Goal: Information Seeking & Learning: Get advice/opinions

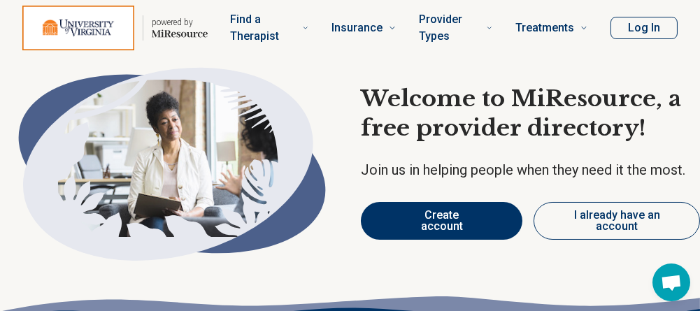
click at [434, 203] on button "Create account" at bounding box center [442, 221] width 162 height 38
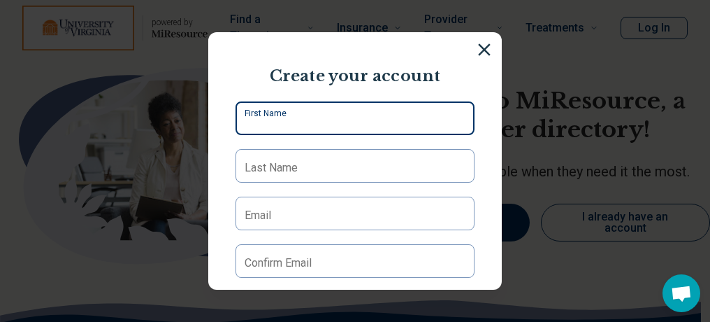
click at [291, 106] on input "First Name" at bounding box center [355, 118] width 239 height 34
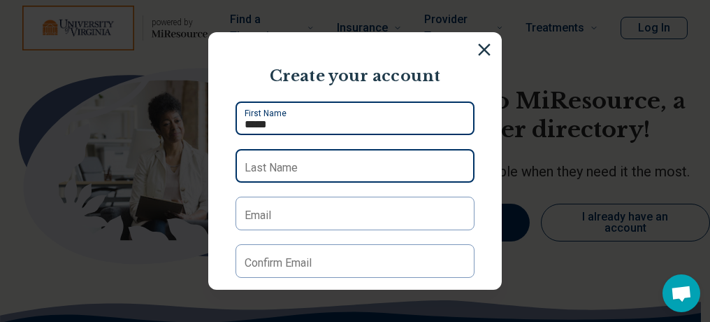
type input "*****"
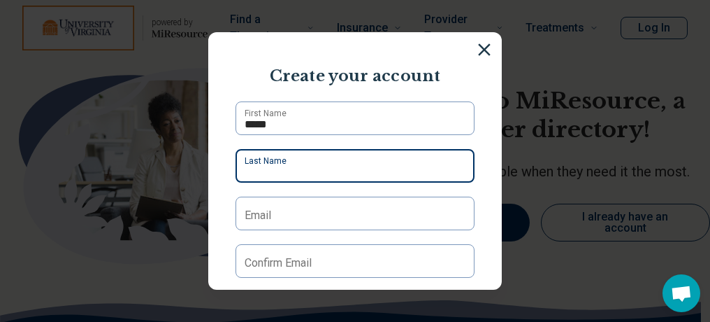
click at [256, 155] on div "Last Name" at bounding box center [355, 166] width 239 height 34
type input "**********"
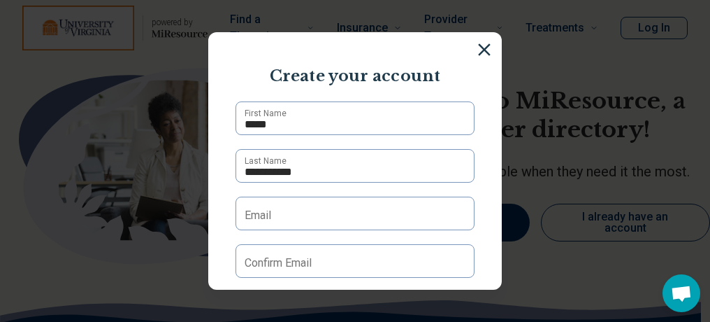
click at [245, 208] on label "Email" at bounding box center [258, 215] width 27 height 17
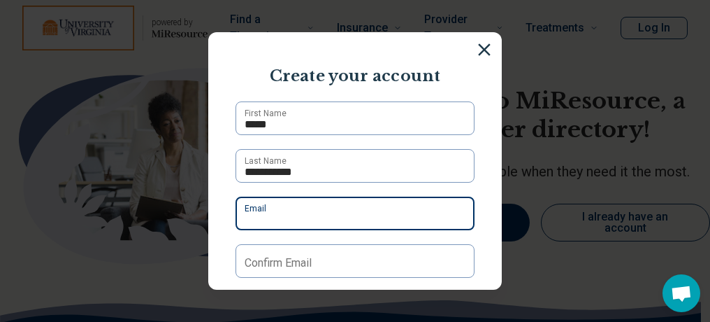
click at [244, 208] on input "Email" at bounding box center [355, 213] width 239 height 34
type input "**********"
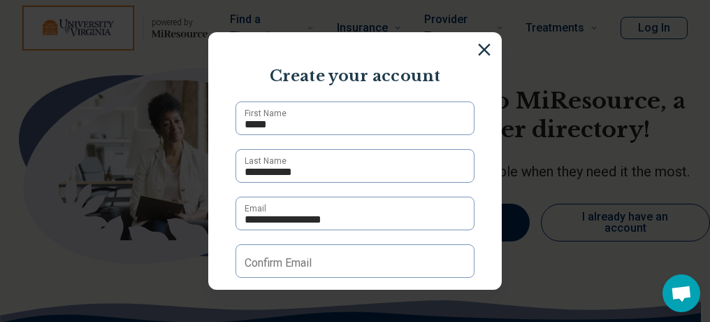
click at [292, 263] on label "Confirm Email" at bounding box center [278, 263] width 67 height 17
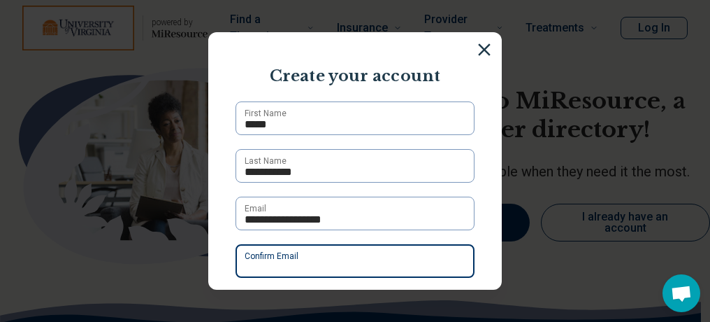
click at [292, 263] on input "Confirm Email" at bounding box center [355, 261] width 239 height 34
type input "**********"
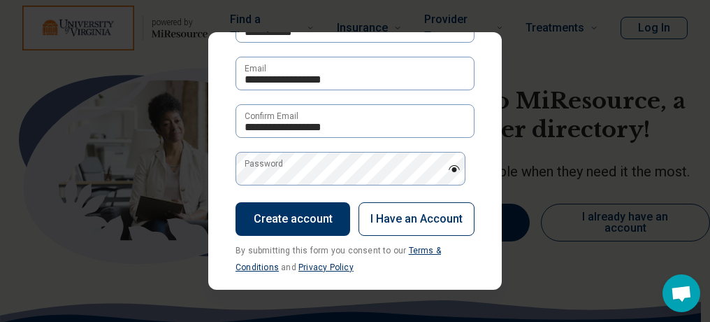
scroll to position [152, 0]
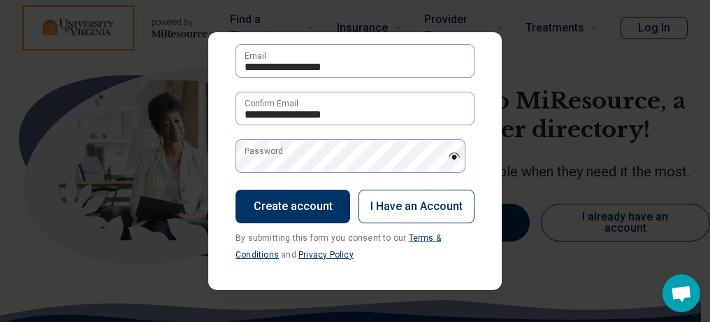
click at [278, 151] on label "Password" at bounding box center [264, 151] width 38 height 13
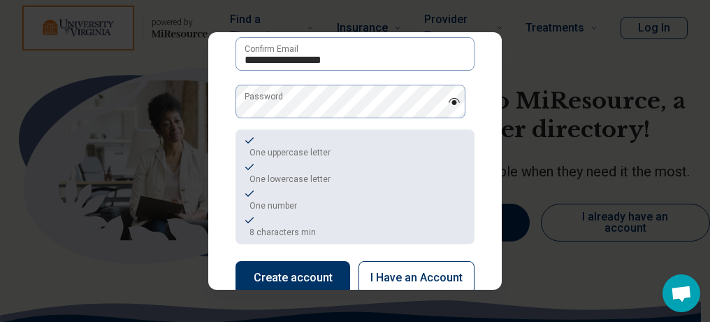
scroll to position [278, 0]
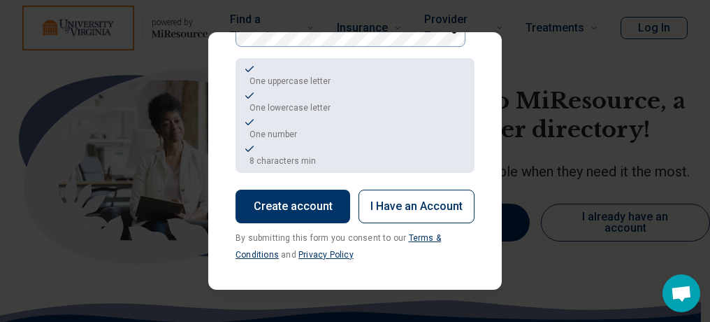
click at [271, 194] on button "Create account" at bounding box center [293, 206] width 115 height 34
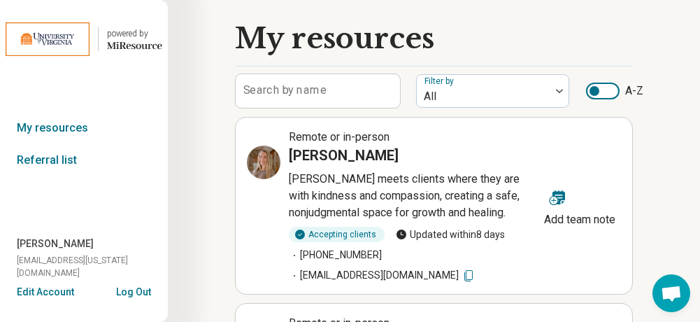
click at [389, 206] on p "Jessica meets clients where they are with kindness and compassion, creating a s…" at bounding box center [414, 196] width 250 height 50
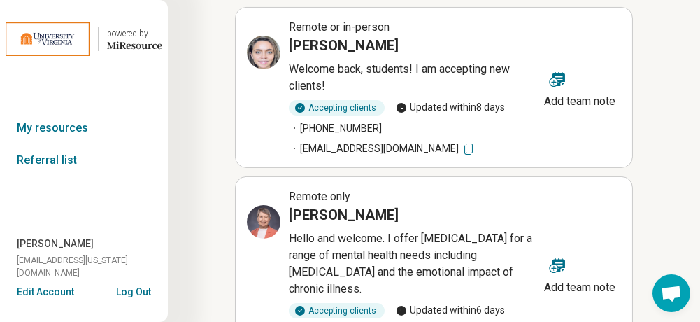
scroll to position [629, 0]
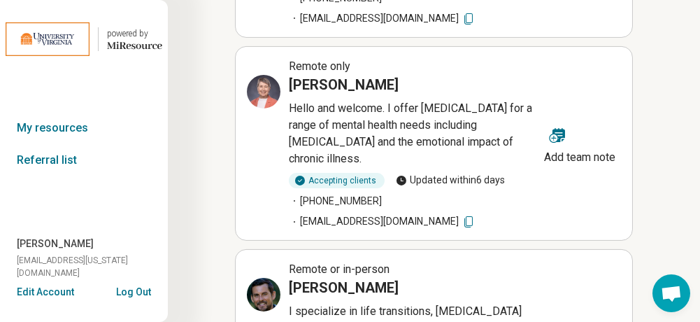
click at [649, 126] on div "My resources Search by name Filter by All A-Z Remote or in-person Jessica Arey …" at bounding box center [434, 224] width 532 height 1707
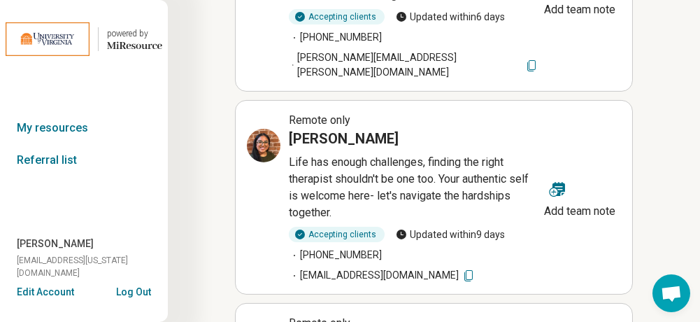
scroll to position [1259, 0]
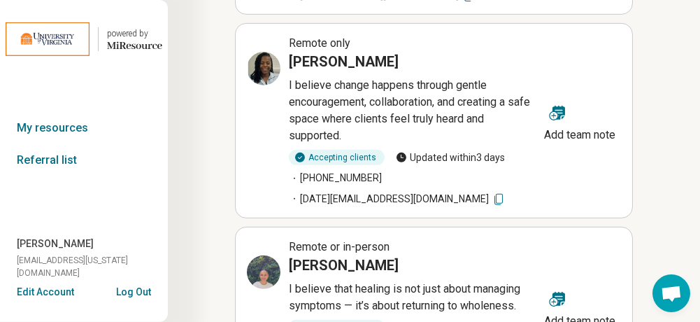
click at [334, 250] on div "Remote or in-person Purnima Karki I believe that healing is not just about mana…" at bounding box center [393, 306] width 292 height 137
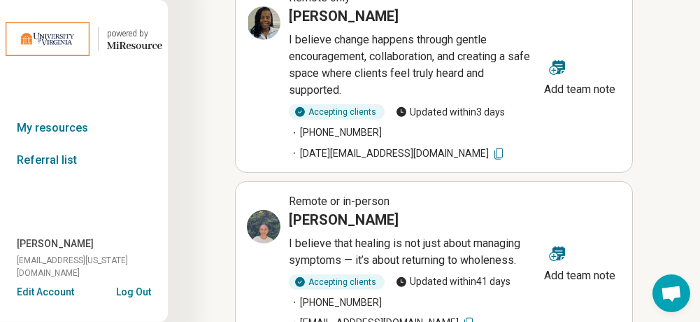
scroll to position [1321, 0]
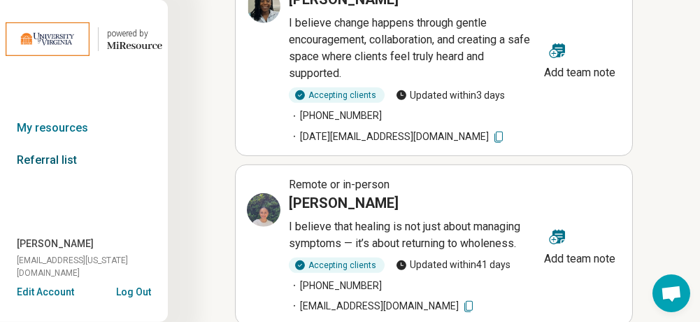
click at [24, 157] on link "Referral list" at bounding box center [84, 160] width 168 height 32
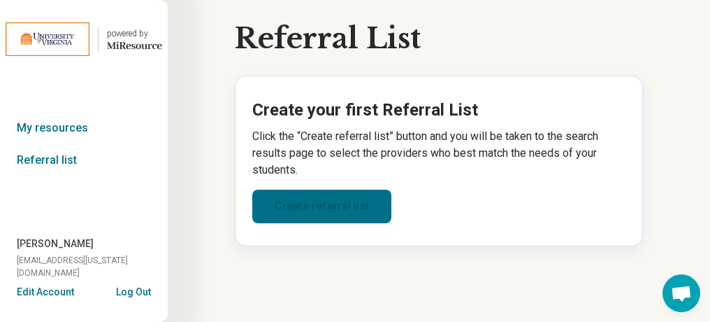
click at [333, 204] on link "Create referral list" at bounding box center [321, 206] width 139 height 34
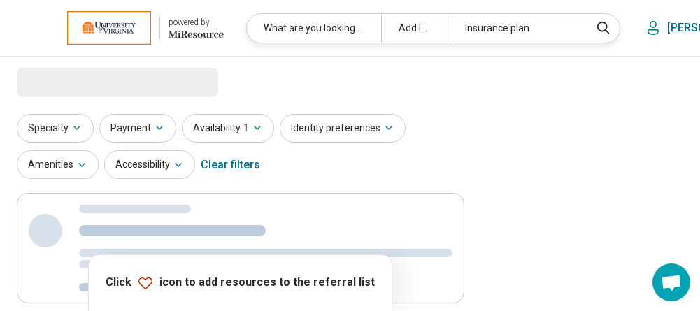
select select "***"
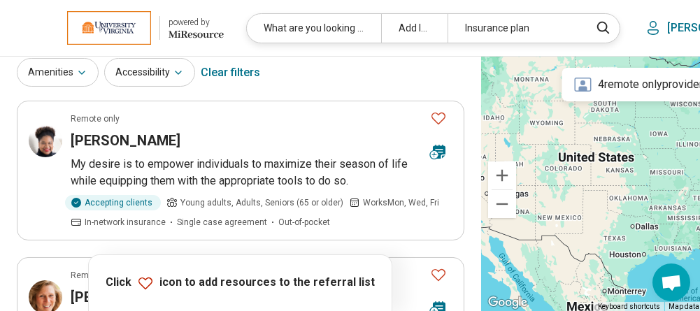
scroll to position [140, 0]
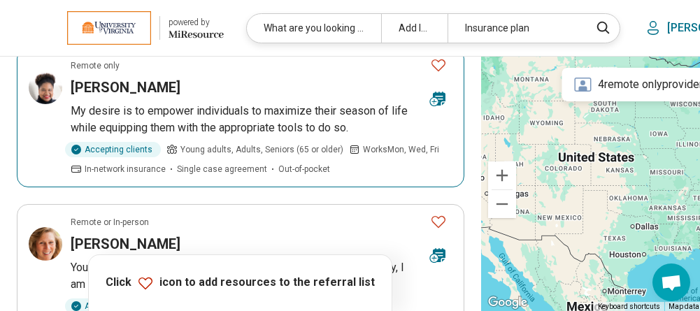
click at [222, 115] on p "My desire is to empower individuals to maximize their season of life while equi…" at bounding box center [262, 120] width 382 height 34
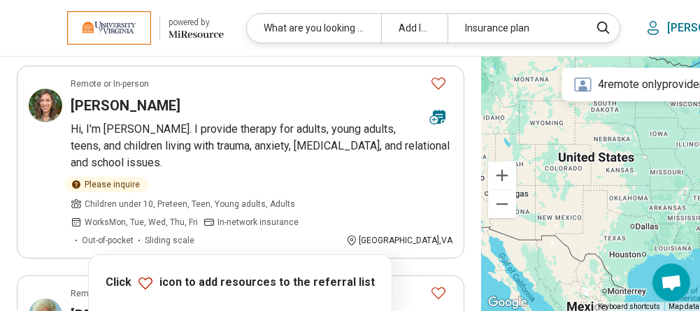
scroll to position [559, 0]
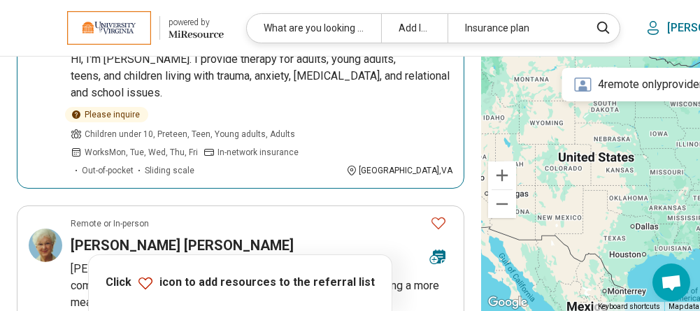
click at [269, 76] on p "Hi, I'm Rachel. I provide therapy for adults, young adults, teens, and children…" at bounding box center [262, 76] width 382 height 50
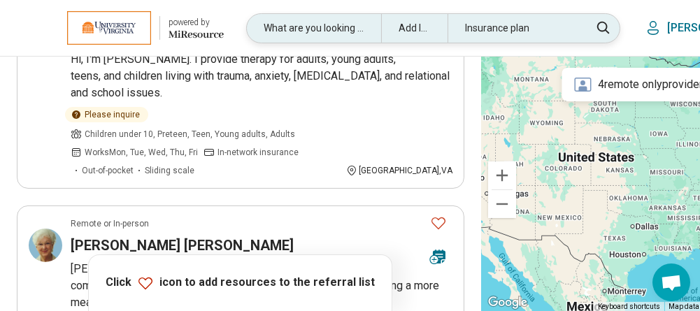
click at [520, 24] on div "Insurance plan" at bounding box center [515, 28] width 134 height 29
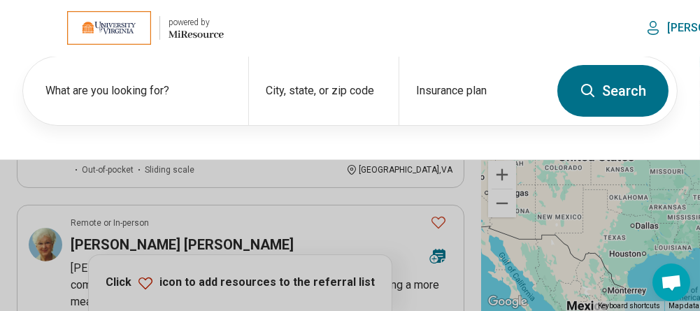
scroll to position [559, 0]
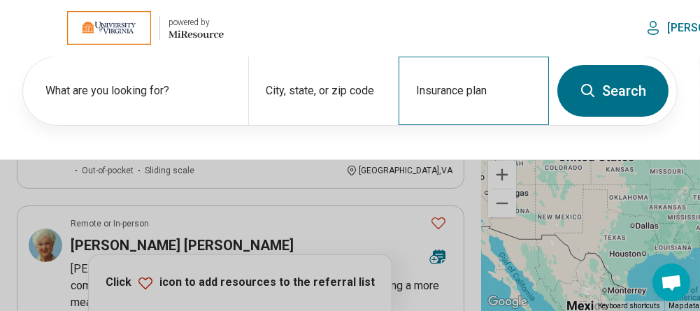
click at [444, 85] on div "Insurance plan" at bounding box center [474, 91] width 150 height 69
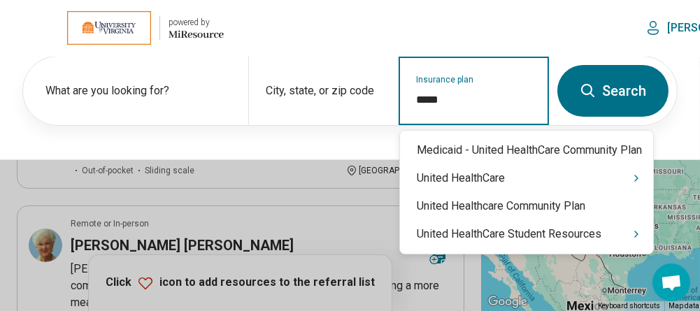
type input "******"
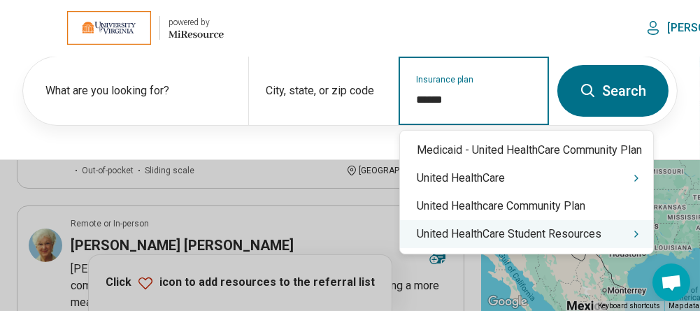
click at [466, 231] on div "United HealthCare Student Resources" at bounding box center [526, 234] width 253 height 28
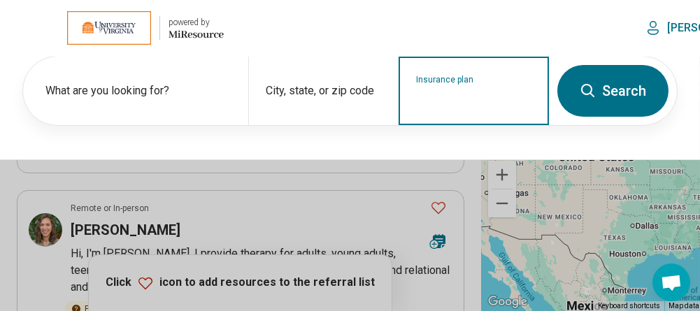
scroll to position [349, 0]
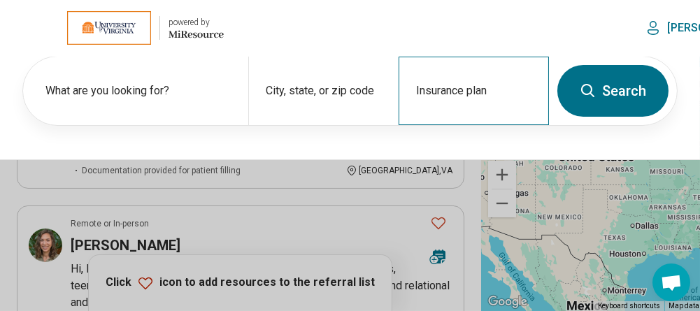
click at [467, 85] on div "Insurance plan" at bounding box center [474, 91] width 150 height 69
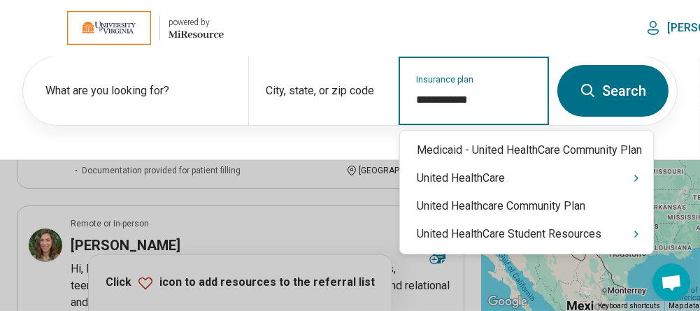
type input "**********"
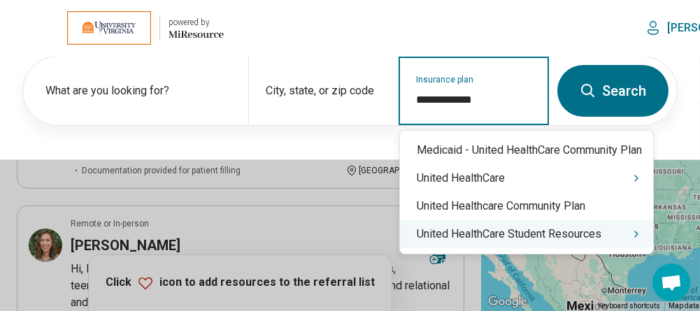
click at [638, 232] on icon "Suggestions" at bounding box center [636, 234] width 3 height 6
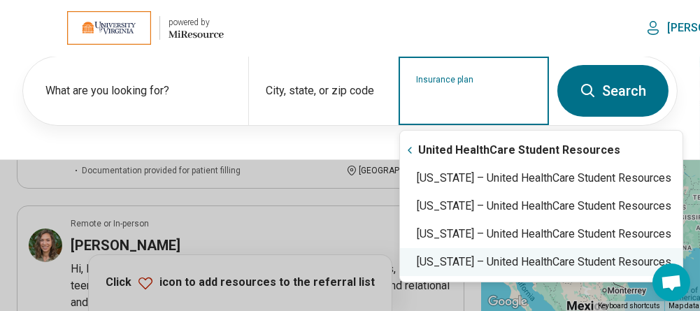
click at [519, 259] on div "Virginia – United HealthCare Student Resources" at bounding box center [541, 262] width 282 height 28
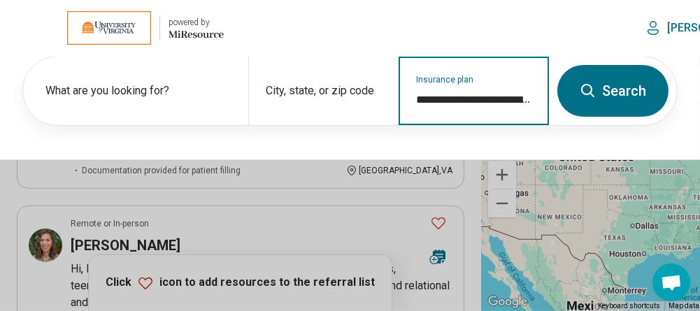
type input "**********"
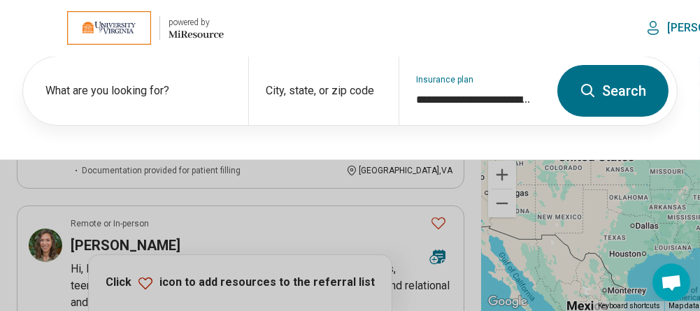
click at [613, 81] on button "Search" at bounding box center [612, 91] width 111 height 52
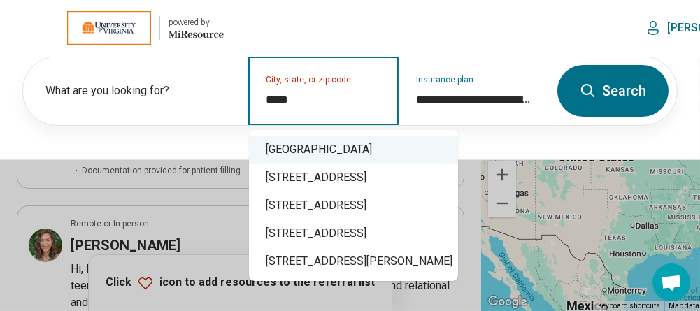
click at [285, 139] on div "Charlottesville, VA 22908" at bounding box center [353, 150] width 209 height 28
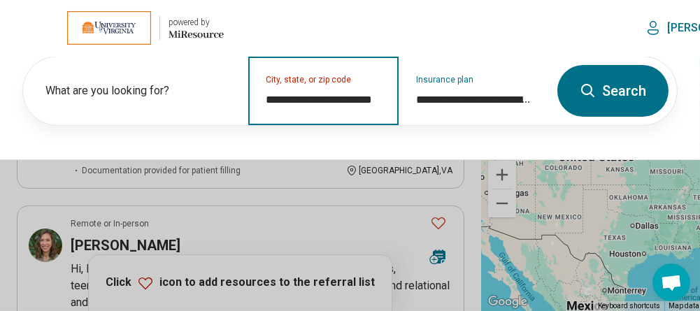
type input "**********"
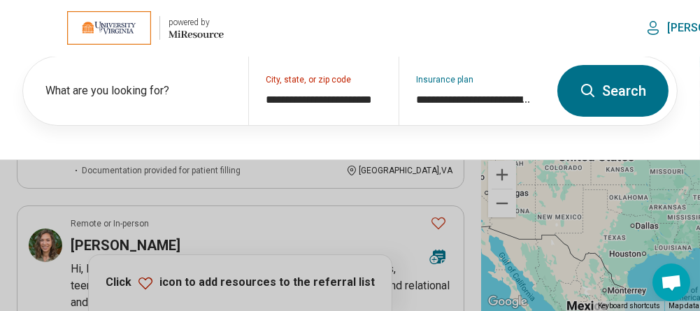
click at [594, 85] on icon at bounding box center [588, 91] width 17 height 17
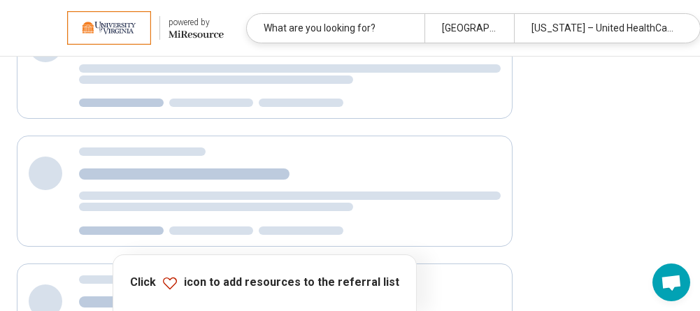
scroll to position [220, 0]
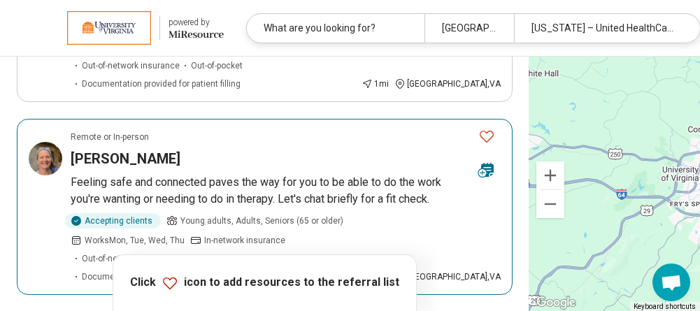
scroll to position [350, 0]
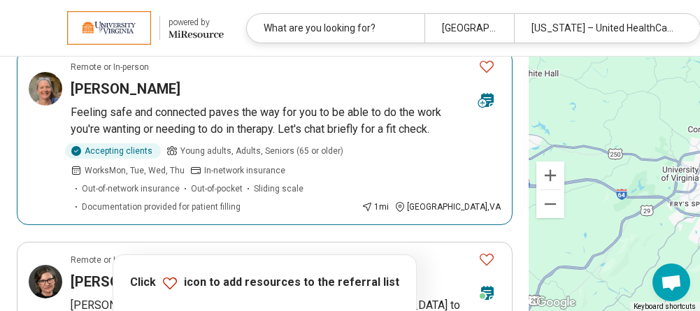
click at [285, 126] on p "Feeling safe and connected paves the way for you to be able to do the work you'…" at bounding box center [286, 121] width 430 height 34
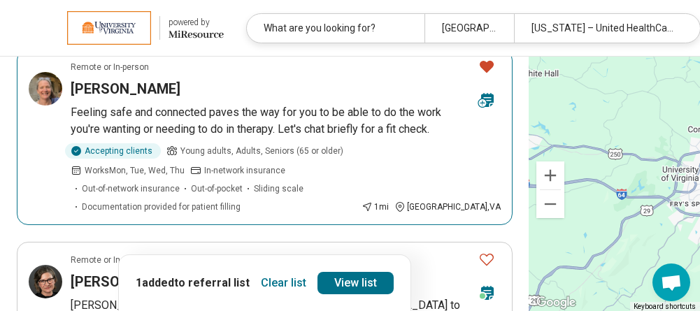
click at [204, 125] on p "Feeling safe and connected paves the way for you to be able to do the work you'…" at bounding box center [286, 121] width 430 height 34
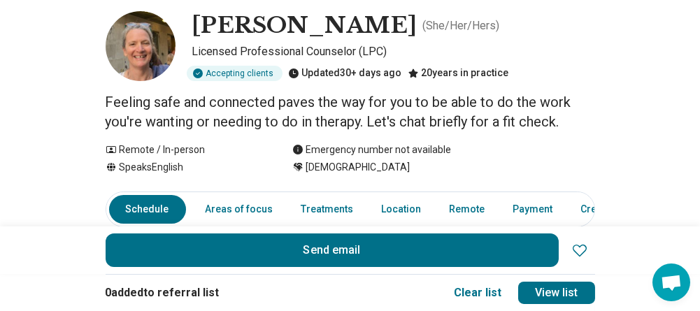
scroll to position [140, 0]
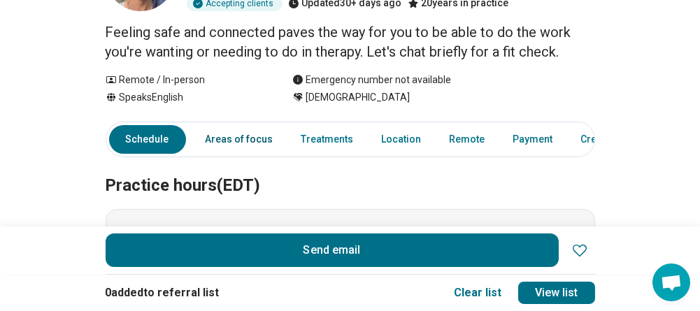
click at [264, 131] on link "Areas of focus" at bounding box center [239, 139] width 85 height 29
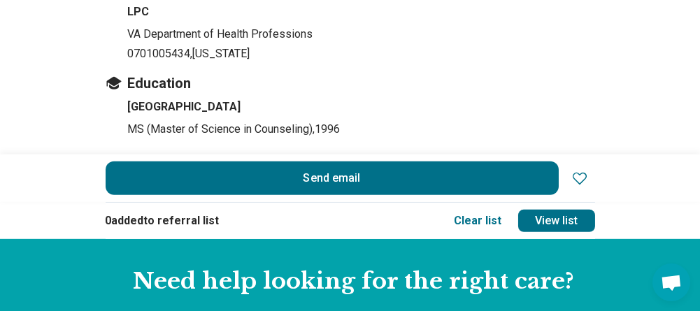
scroll to position [1538, 0]
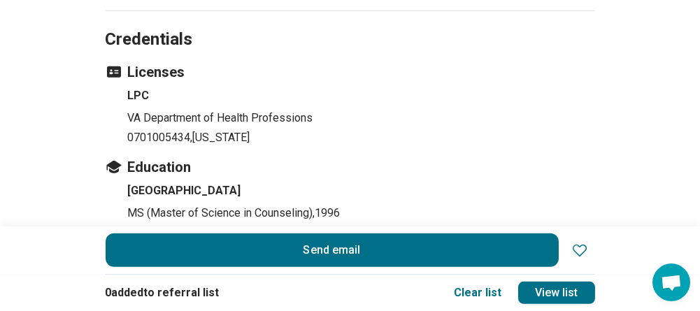
click at [587, 253] on button "Add to favorites" at bounding box center [582, 251] width 25 height 34
click at [586, 246] on icon at bounding box center [580, 251] width 14 height 12
click at [581, 248] on icon at bounding box center [579, 250] width 17 height 17
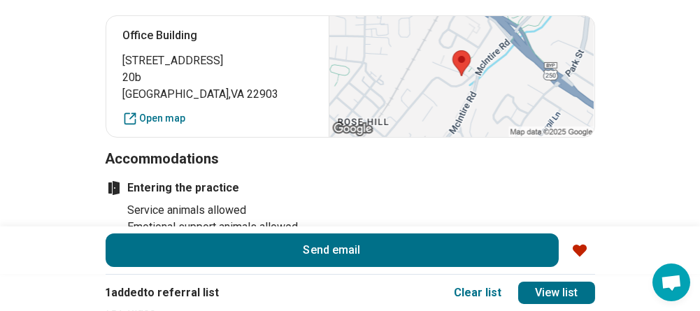
scroll to position [489, 0]
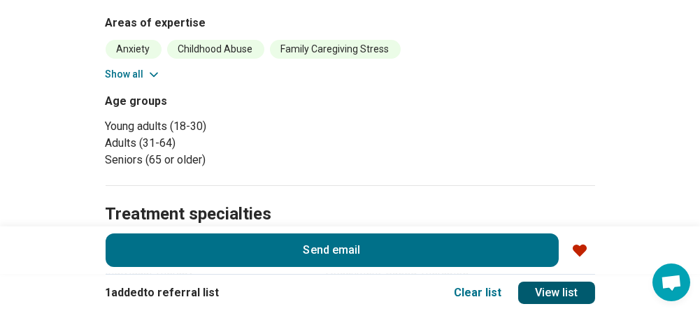
click at [561, 282] on link "View list" at bounding box center [556, 293] width 77 height 22
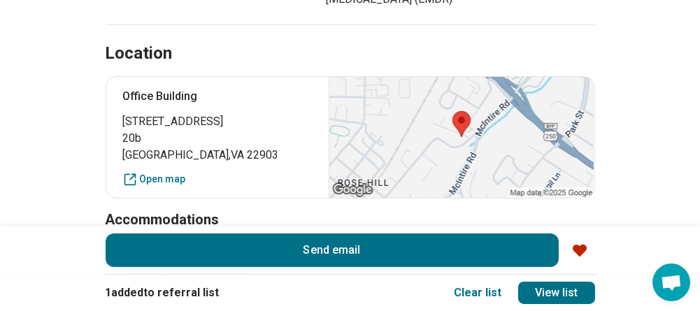
scroll to position [769, 0]
